Goal: Task Accomplishment & Management: Complete application form

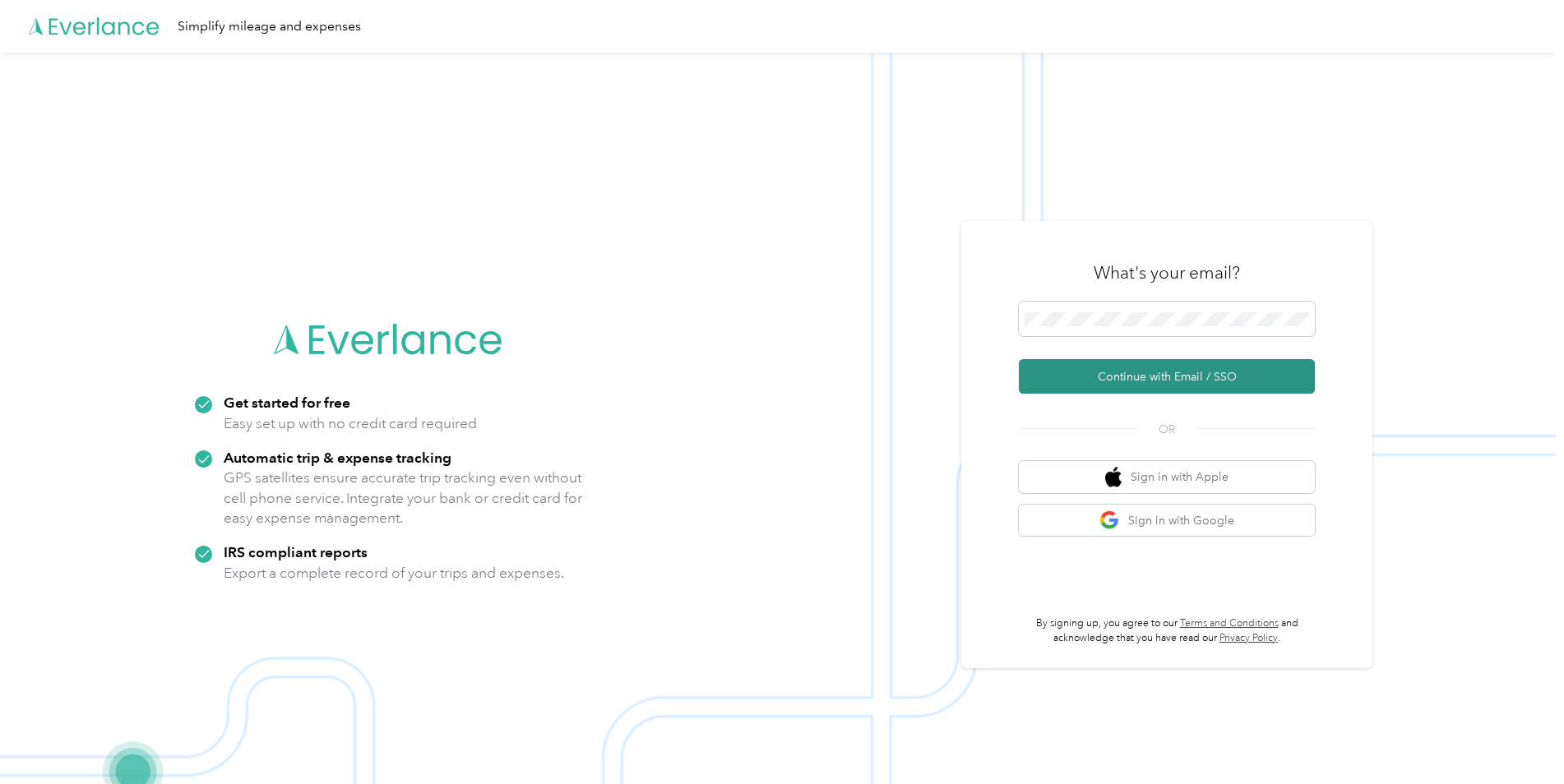
click at [1111, 374] on button "Continue with Email / SSO" at bounding box center [1166, 376] width 296 height 35
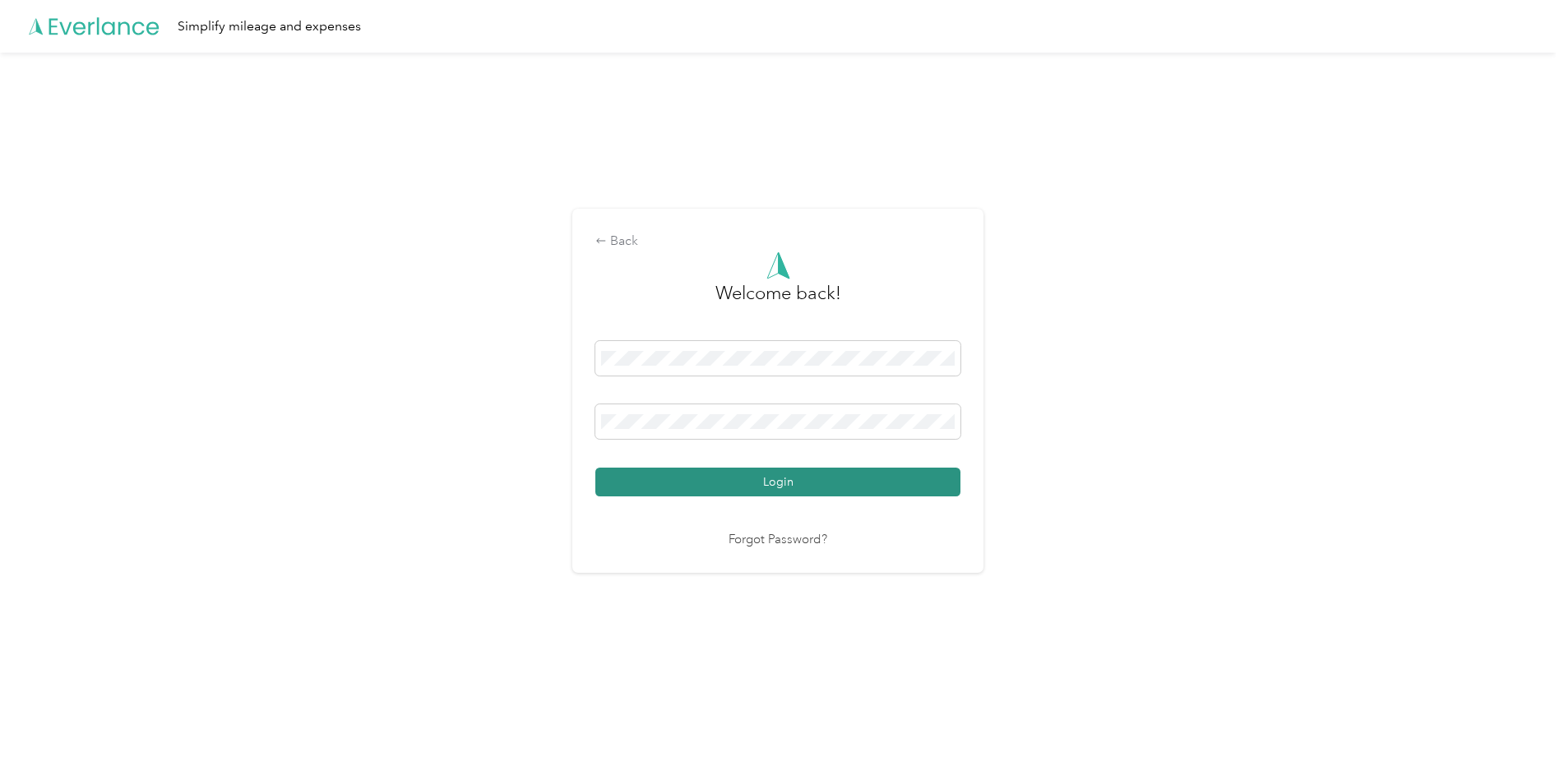
click at [791, 479] on button "Login" at bounding box center [777, 482] width 365 height 29
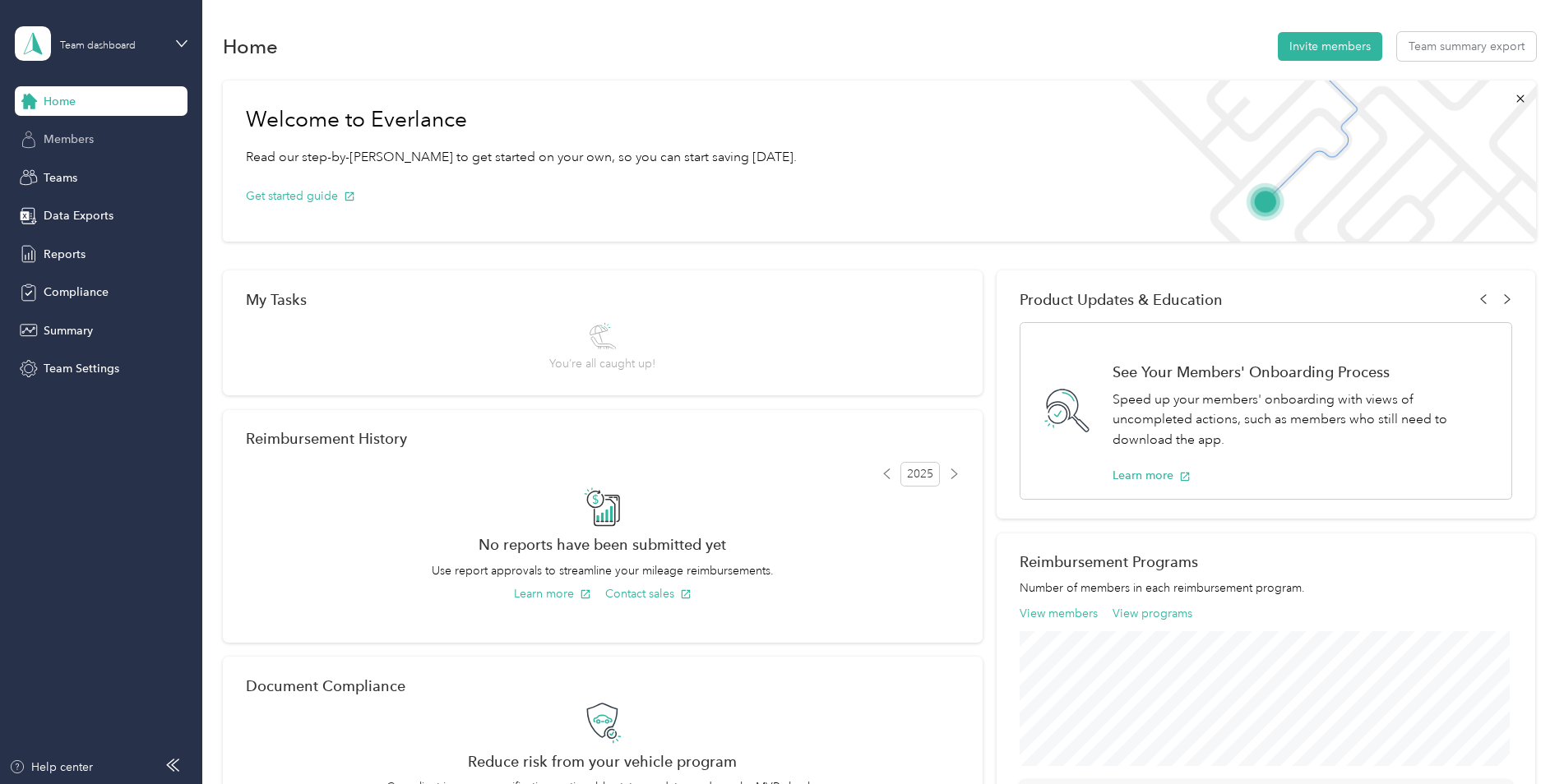
click at [97, 131] on div "Members" at bounding box center [101, 140] width 173 height 30
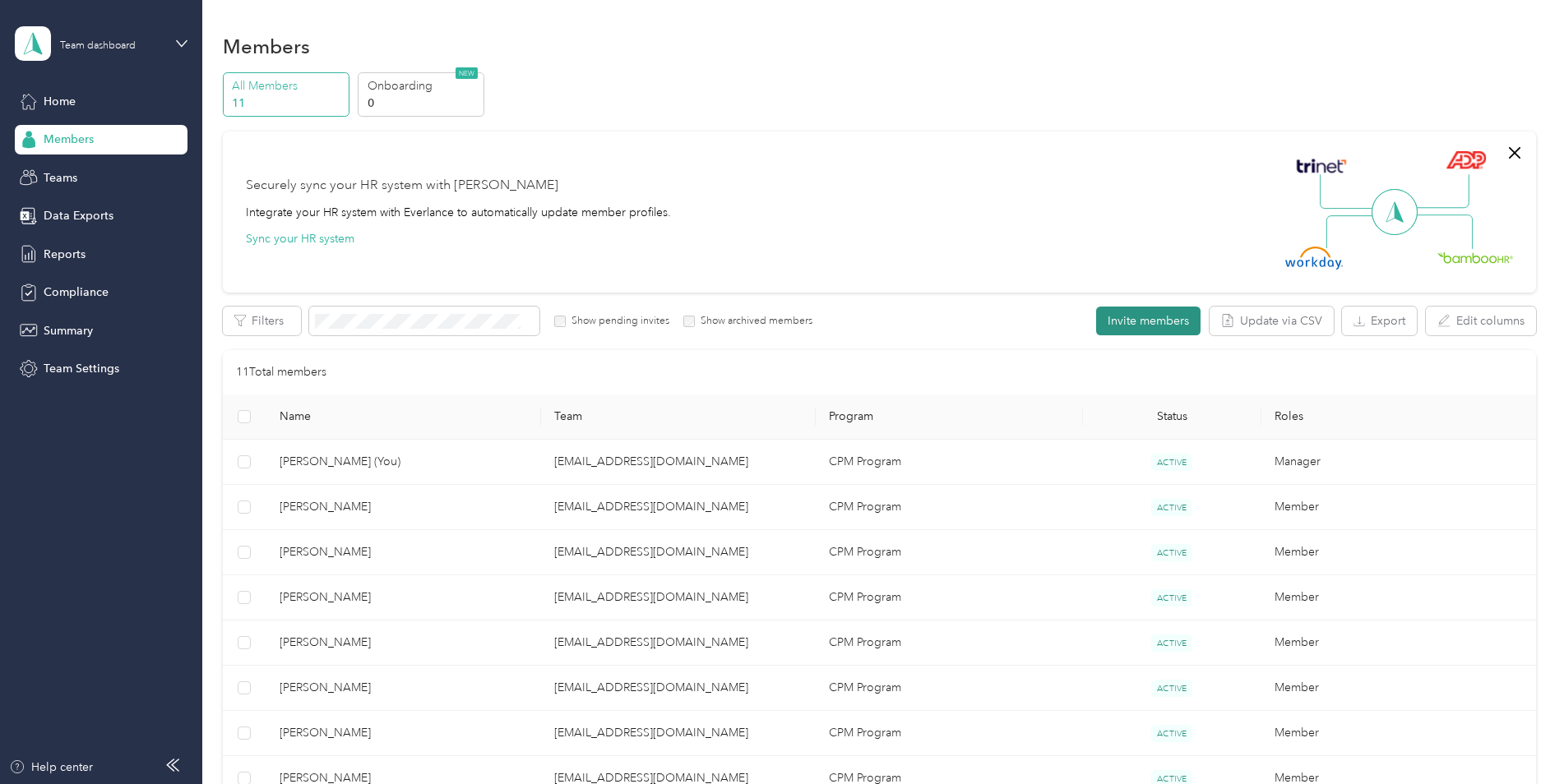
click at [1138, 324] on button "Invite members" at bounding box center [1148, 320] width 105 height 29
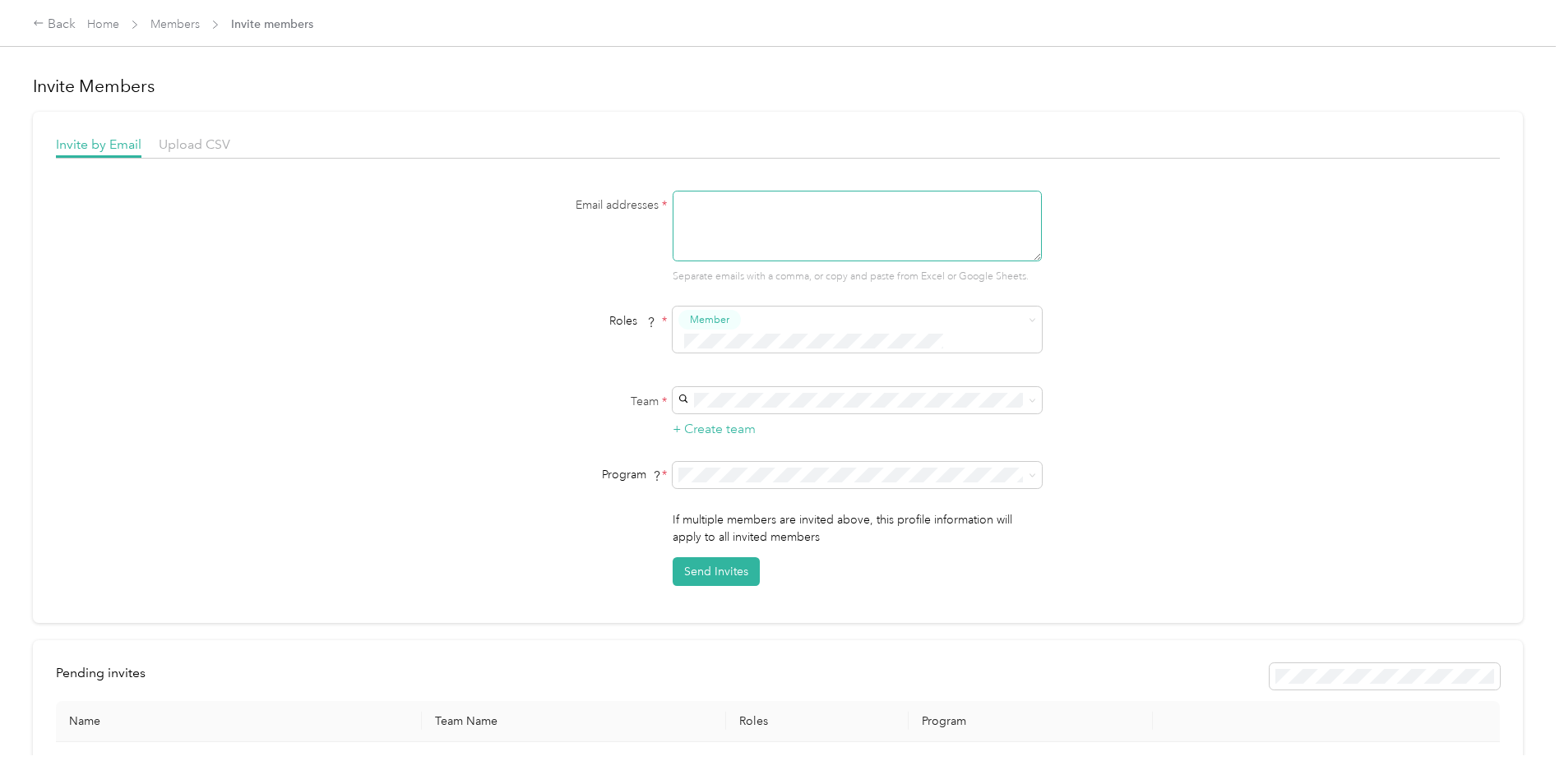
click at [712, 213] on textarea at bounding box center [857, 226] width 369 height 71
drag, startPoint x: 705, startPoint y: 206, endPoint x: 669, endPoint y: 201, distance: 36.3
click at [637, 198] on div "Email addresses * j Separate emails with a comma, or copy and paste from Excel …" at bounding box center [777, 238] width 633 height 94
paste textarea "[PERSON_NAME][EMAIL_ADDRESS][DOMAIN_NAME]"
type textarea "[EMAIL_ADDRESS][DOMAIN_NAME]"
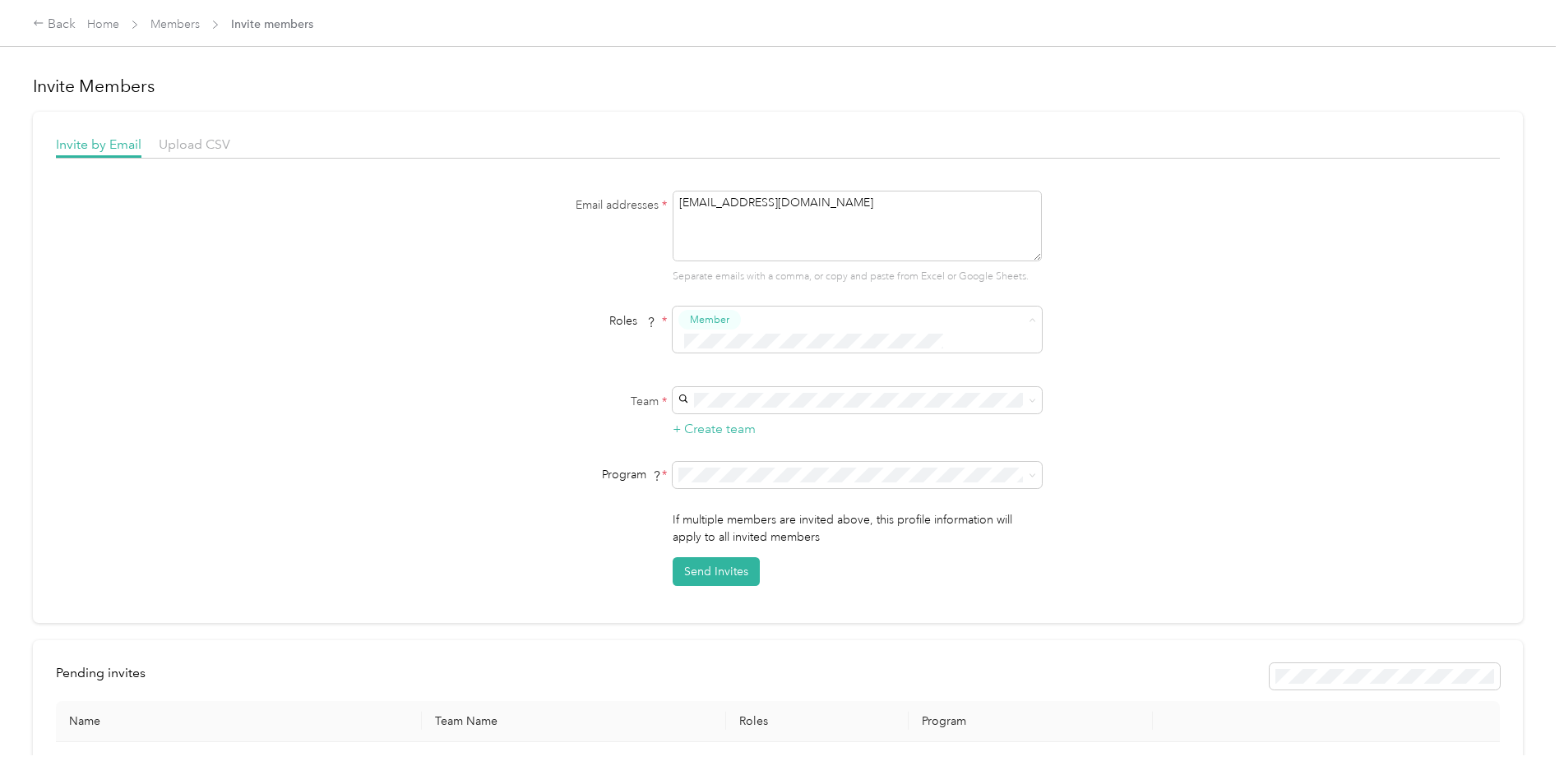
click at [778, 445] on div "Manager" at bounding box center [855, 445] width 346 height 21
click at [802, 353] on form "Email addresses * [EMAIL_ADDRESS][DOMAIN_NAME] Separate emails with a comma, or…" at bounding box center [777, 389] width 633 height 395
click at [780, 412] on div "[EMAIL_ADDRESS][DOMAIN_NAME] [PERSON_NAME]" at bounding box center [855, 419] width 346 height 38
click at [729, 321] on button "Member" at bounding box center [710, 320] width 63 height 21
click at [728, 348] on span "Member" at bounding box center [713, 350] width 40 height 15
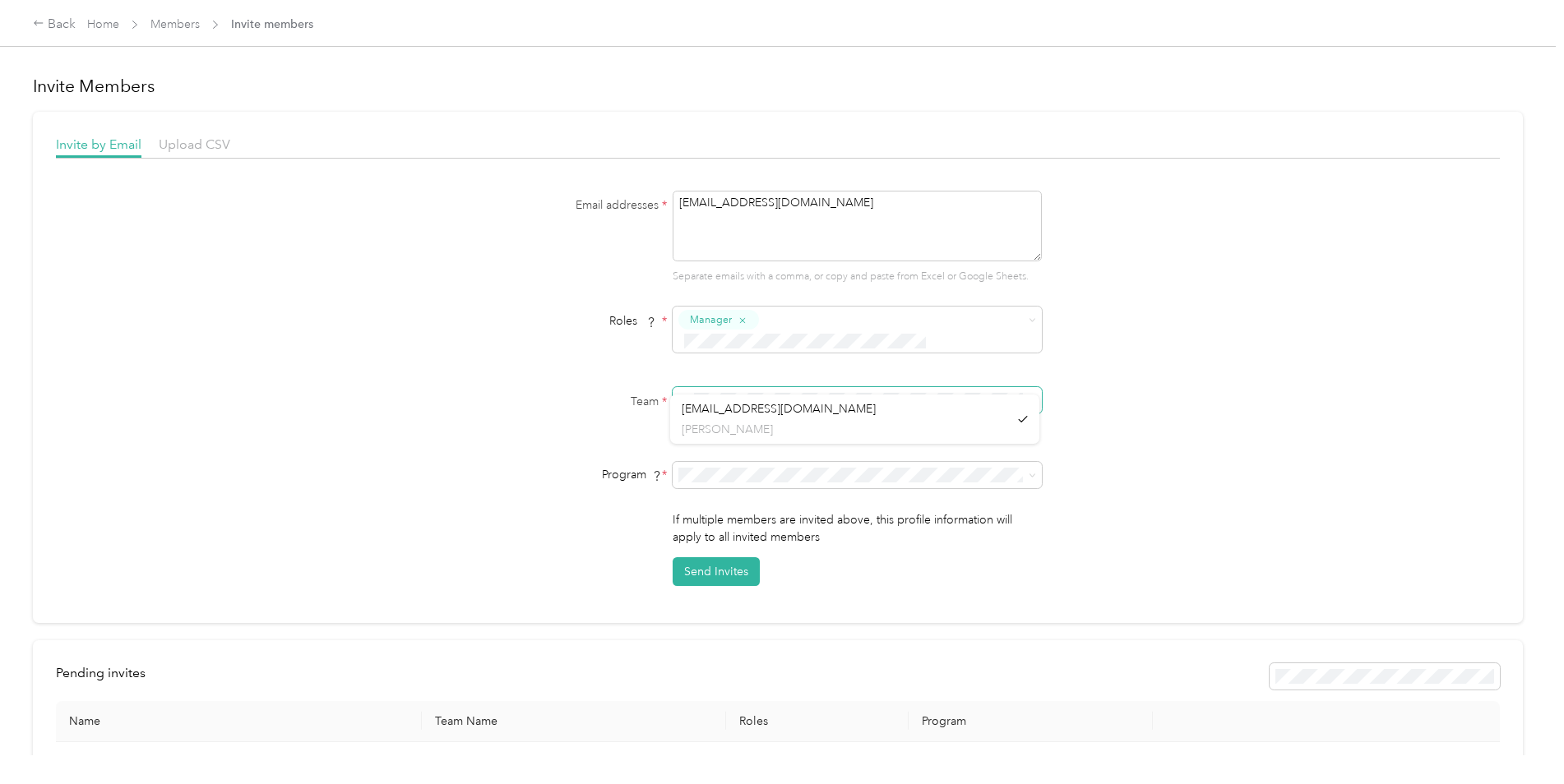
click at [679, 387] on span at bounding box center [857, 400] width 369 height 26
click at [1126, 447] on div "Email addresses * [EMAIL_ADDRESS][DOMAIN_NAME] Separate emails with a comma, or…" at bounding box center [777, 389] width 1444 height 395
click at [719, 558] on button "Send Invites" at bounding box center [717, 572] width 87 height 29
